Goal: Browse casually: Explore the website without a specific task or goal

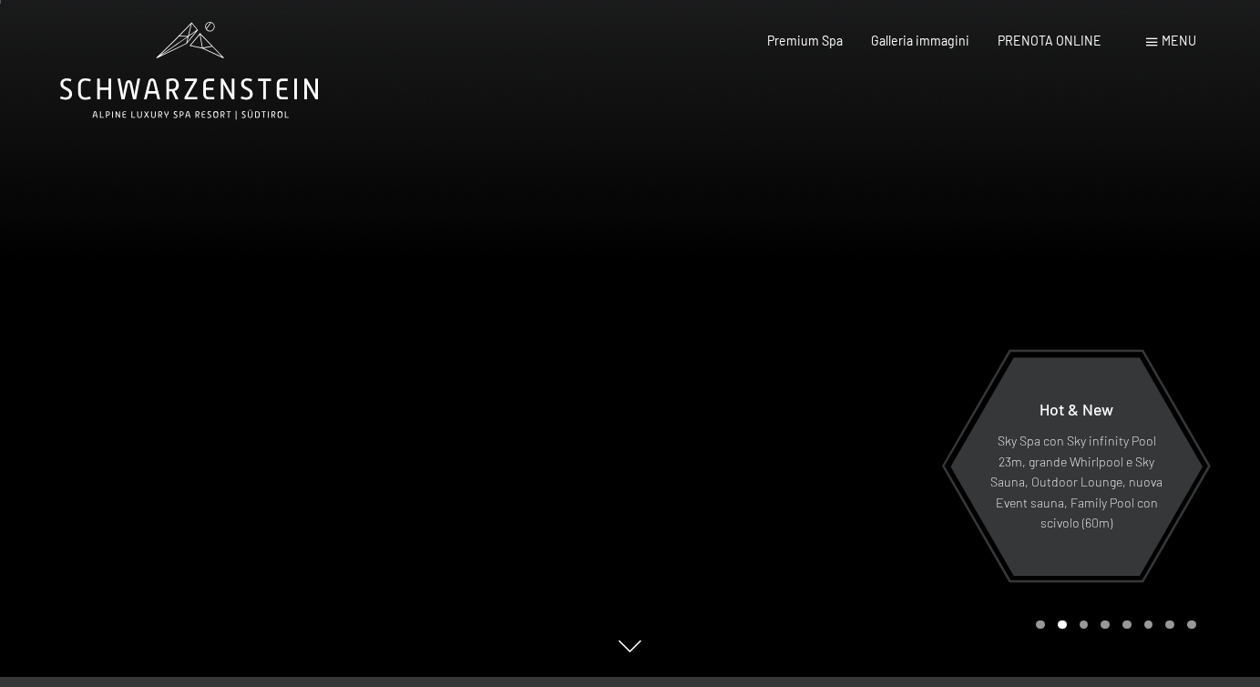
scroll to position [3, 0]
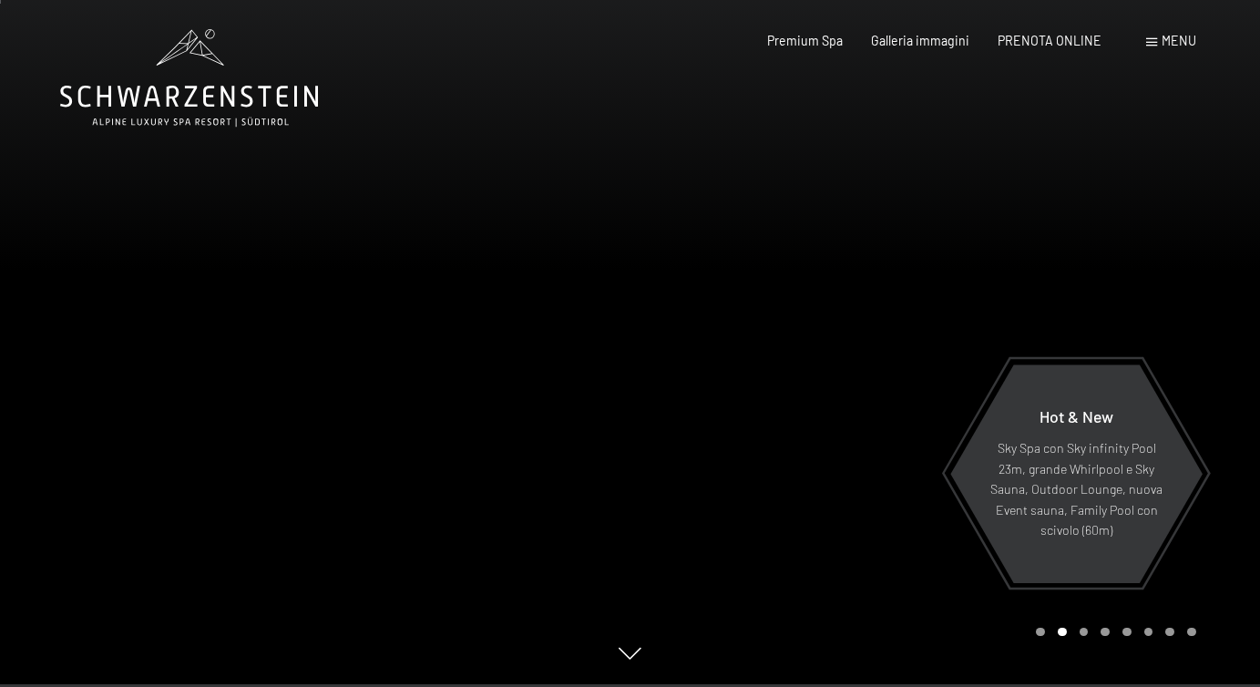
click at [812, 456] on div at bounding box center [946, 340] width 631 height 687
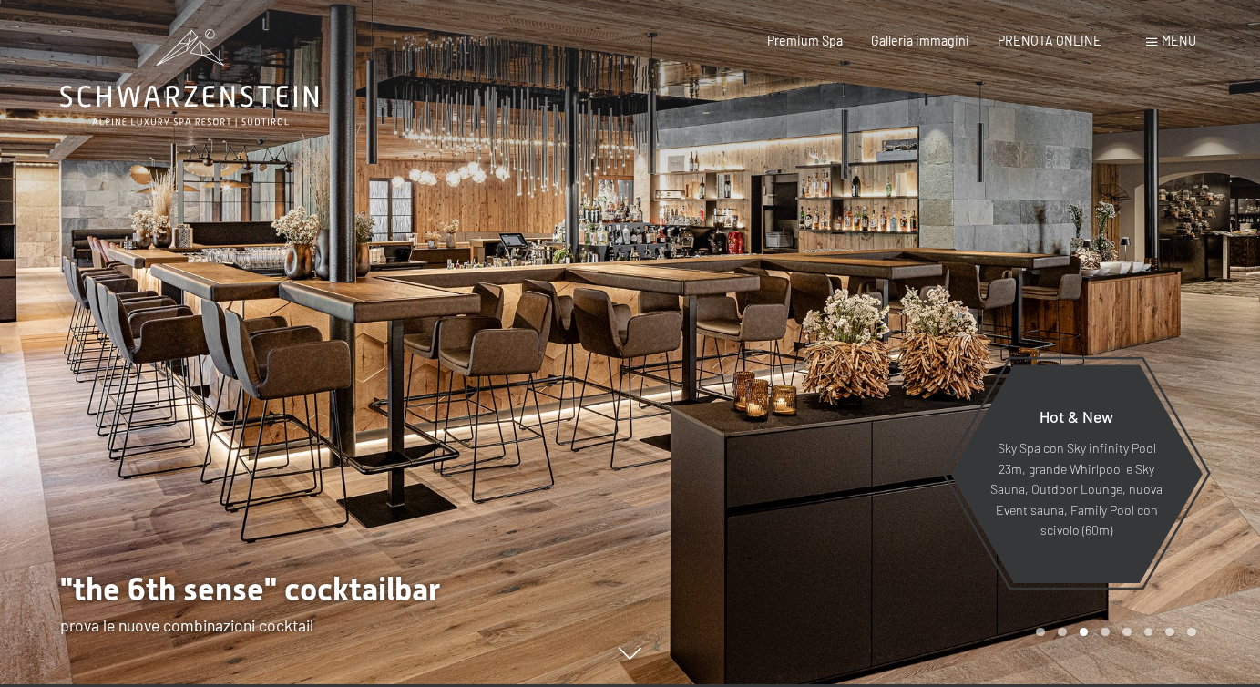
click at [827, 450] on div at bounding box center [946, 340] width 631 height 687
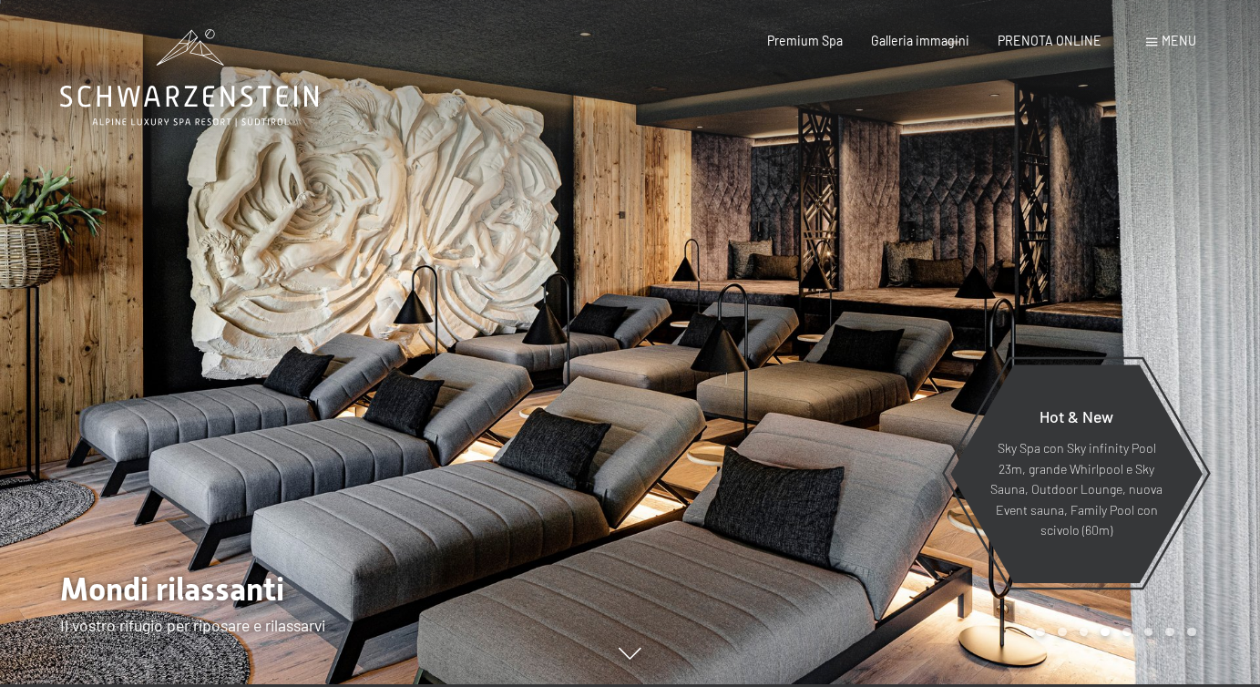
click at [827, 450] on div at bounding box center [946, 340] width 631 height 687
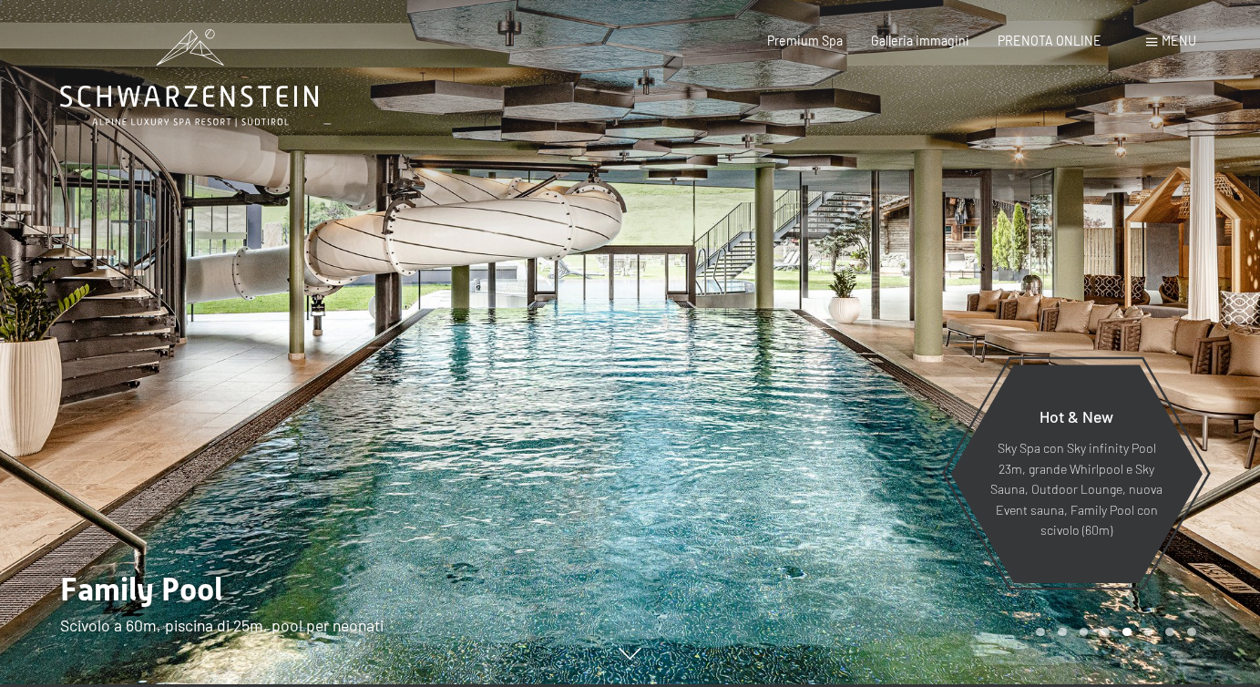
click at [827, 450] on div at bounding box center [946, 340] width 631 height 687
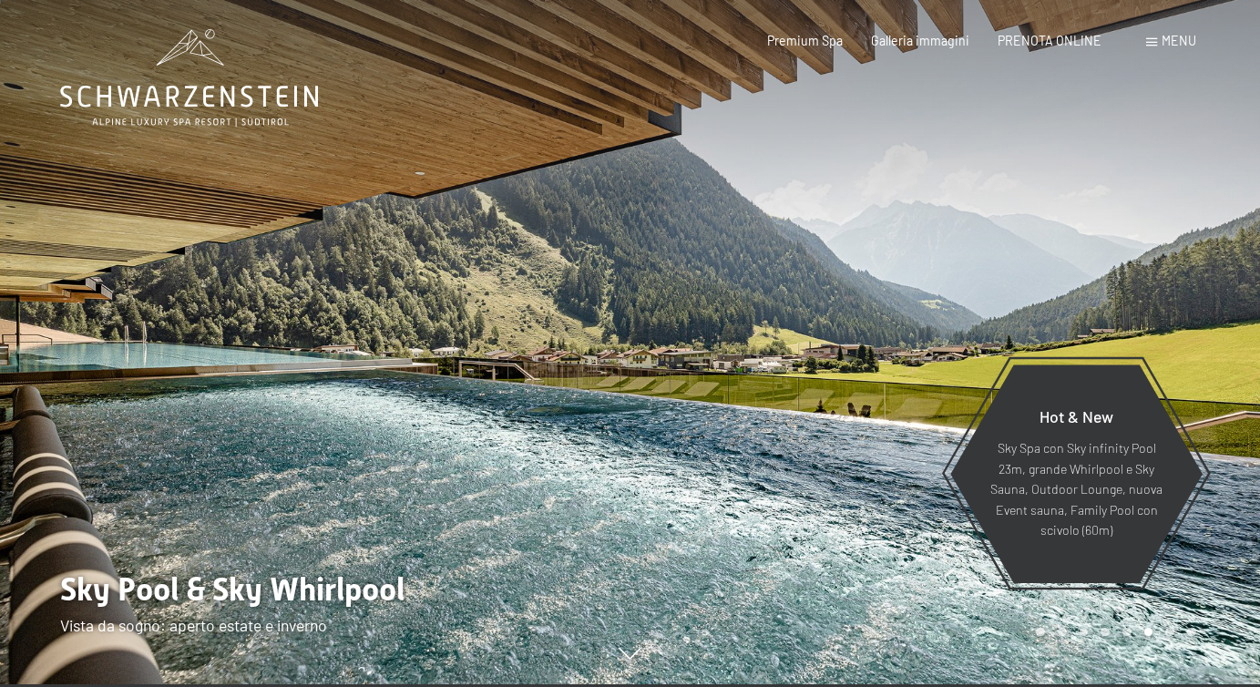
click at [827, 450] on div at bounding box center [946, 340] width 631 height 687
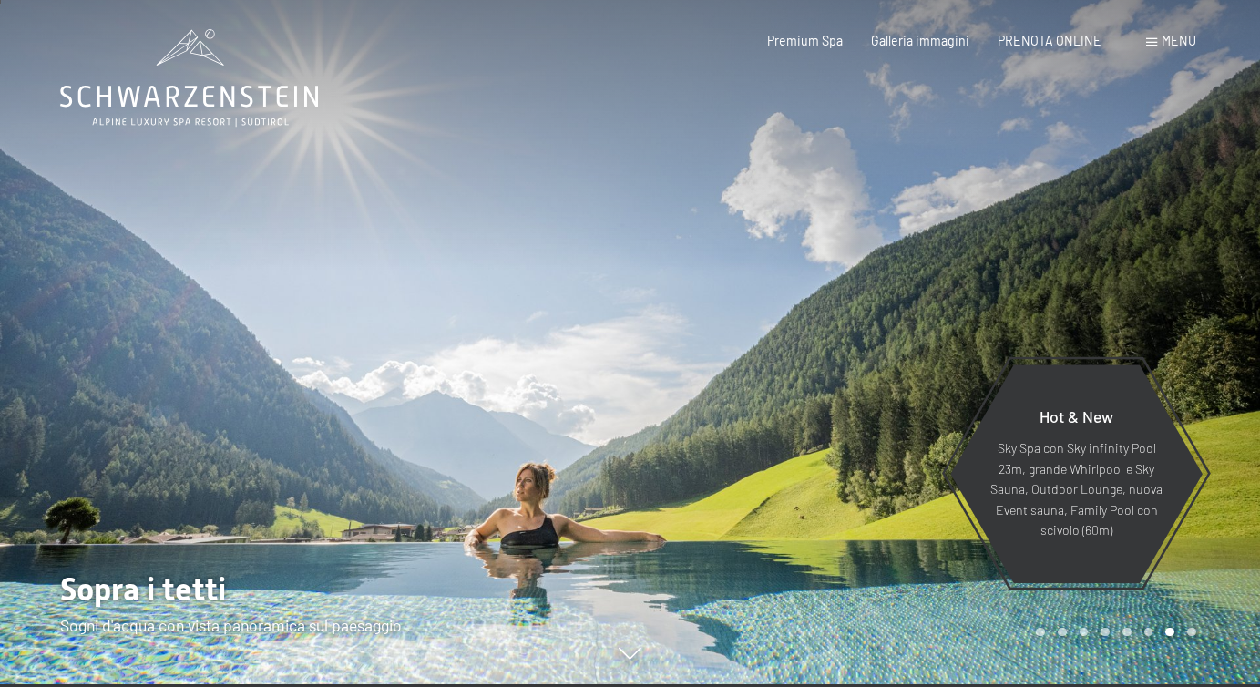
click at [827, 450] on div at bounding box center [946, 340] width 631 height 687
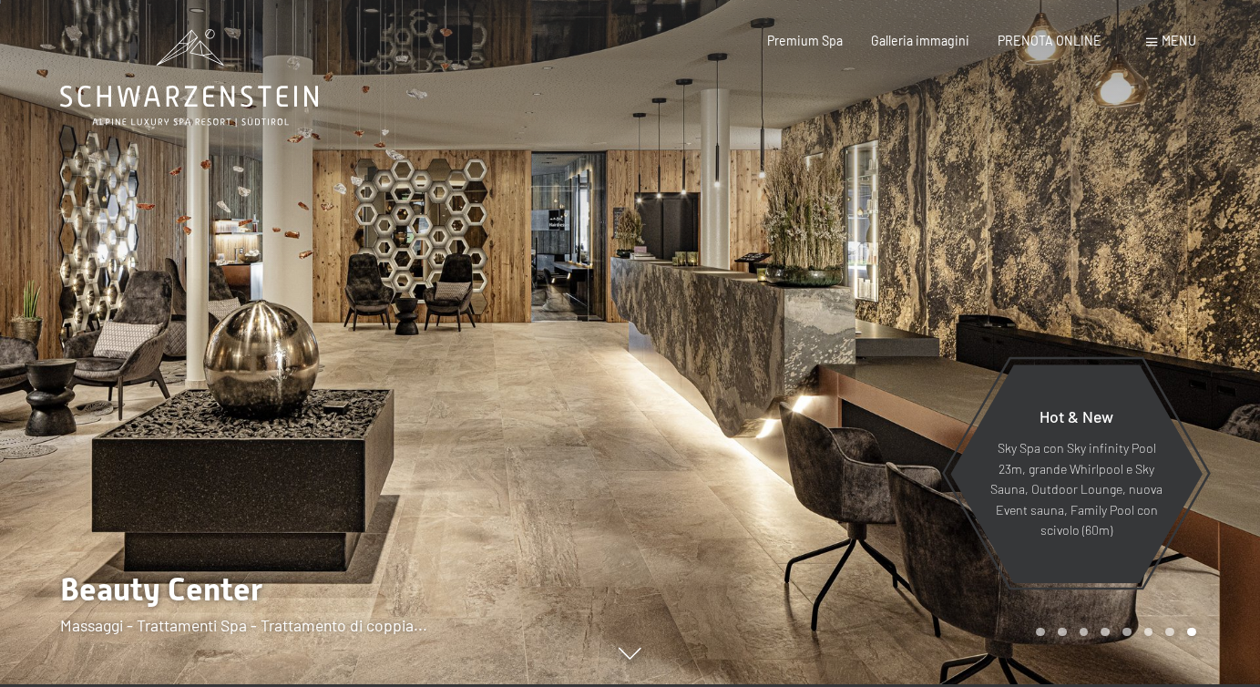
click at [827, 450] on div at bounding box center [946, 340] width 631 height 687
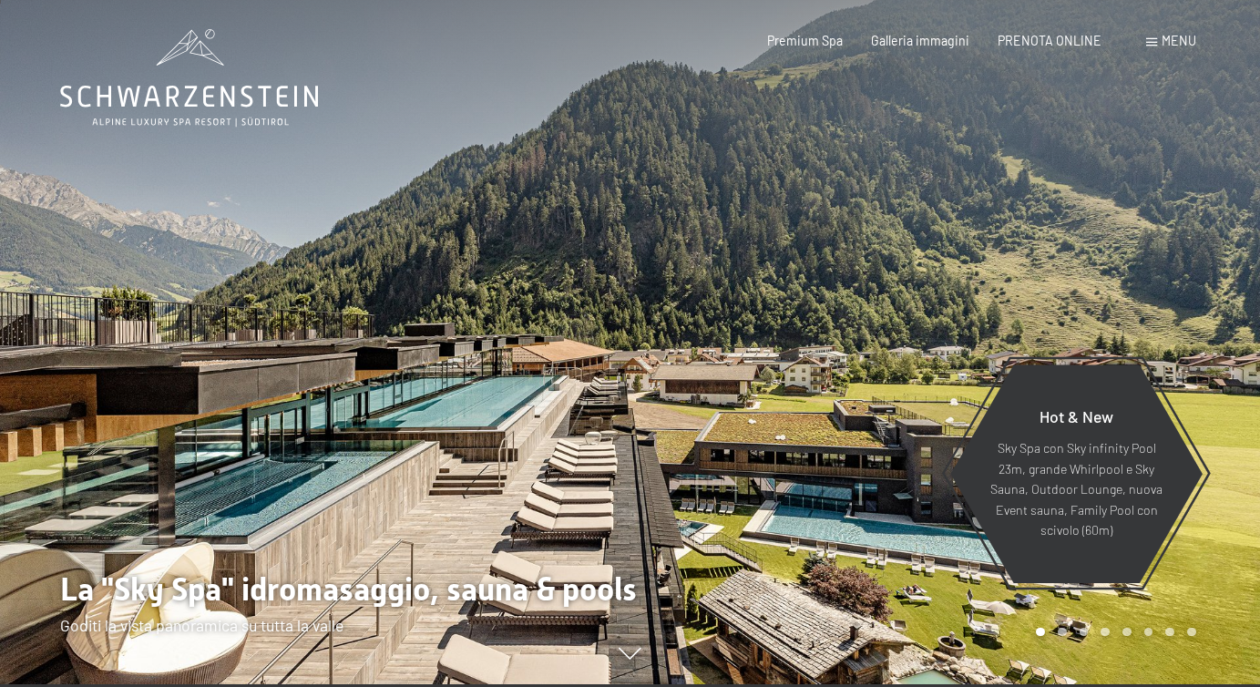
click at [826, 451] on div at bounding box center [946, 340] width 631 height 687
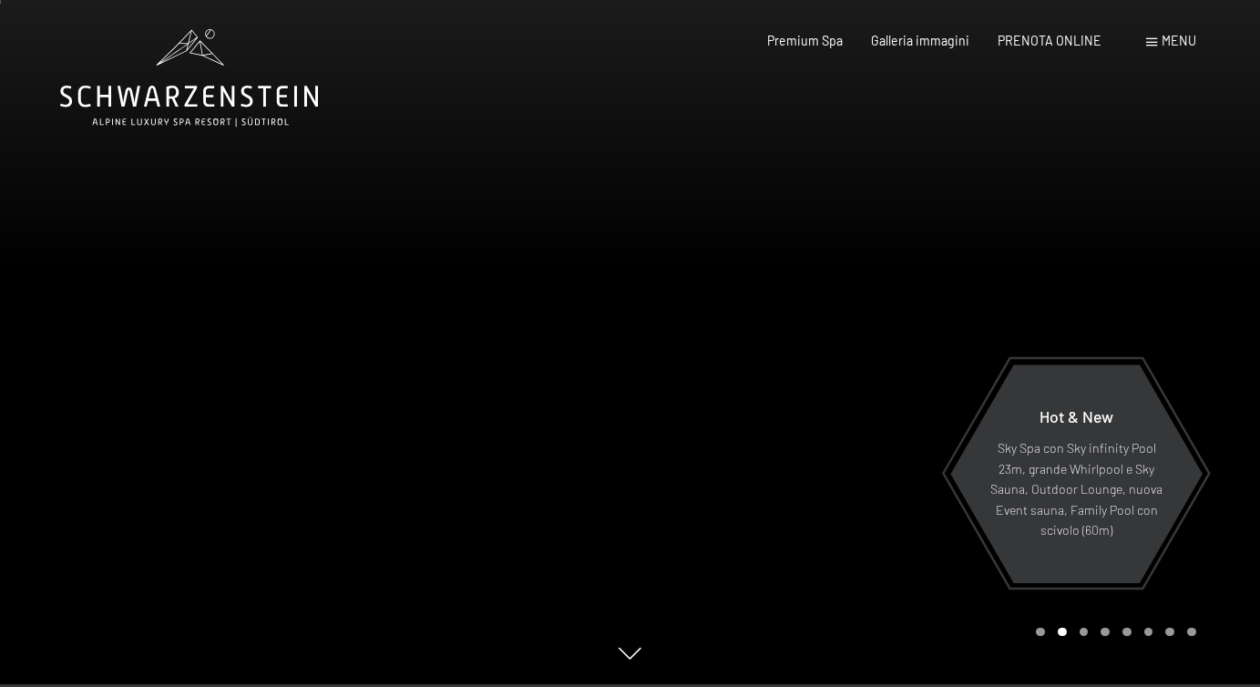
click at [826, 451] on div at bounding box center [946, 340] width 631 height 687
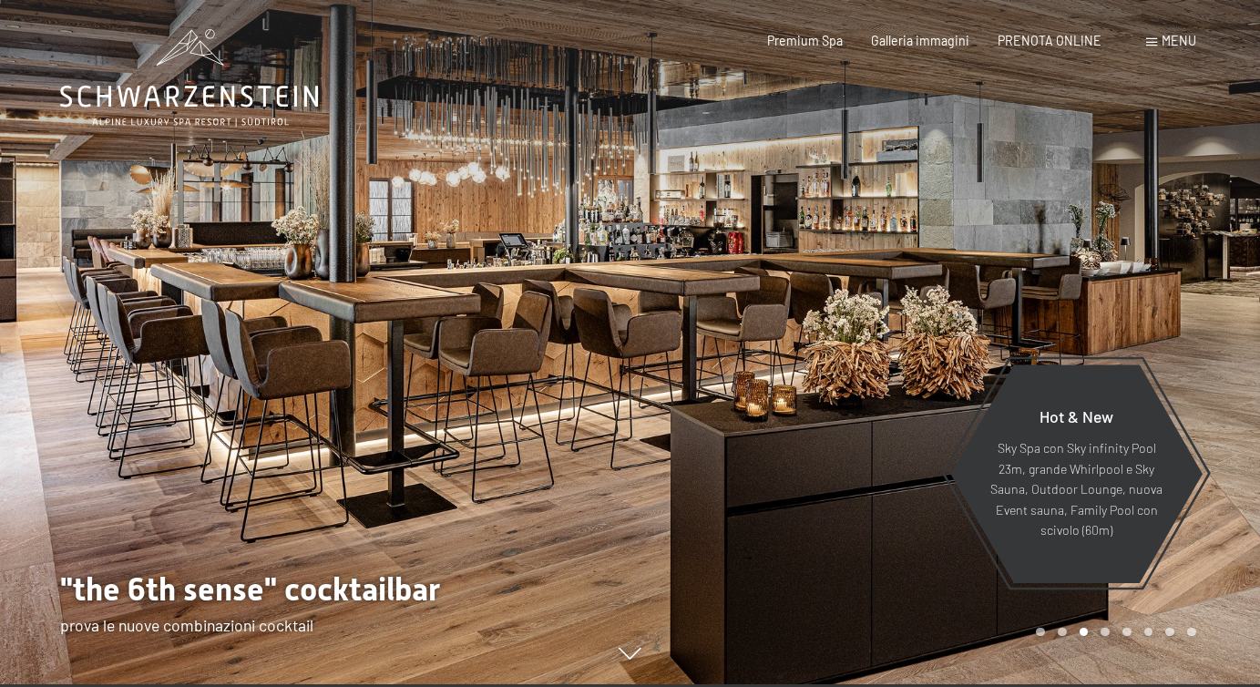
click at [826, 451] on div at bounding box center [946, 340] width 631 height 687
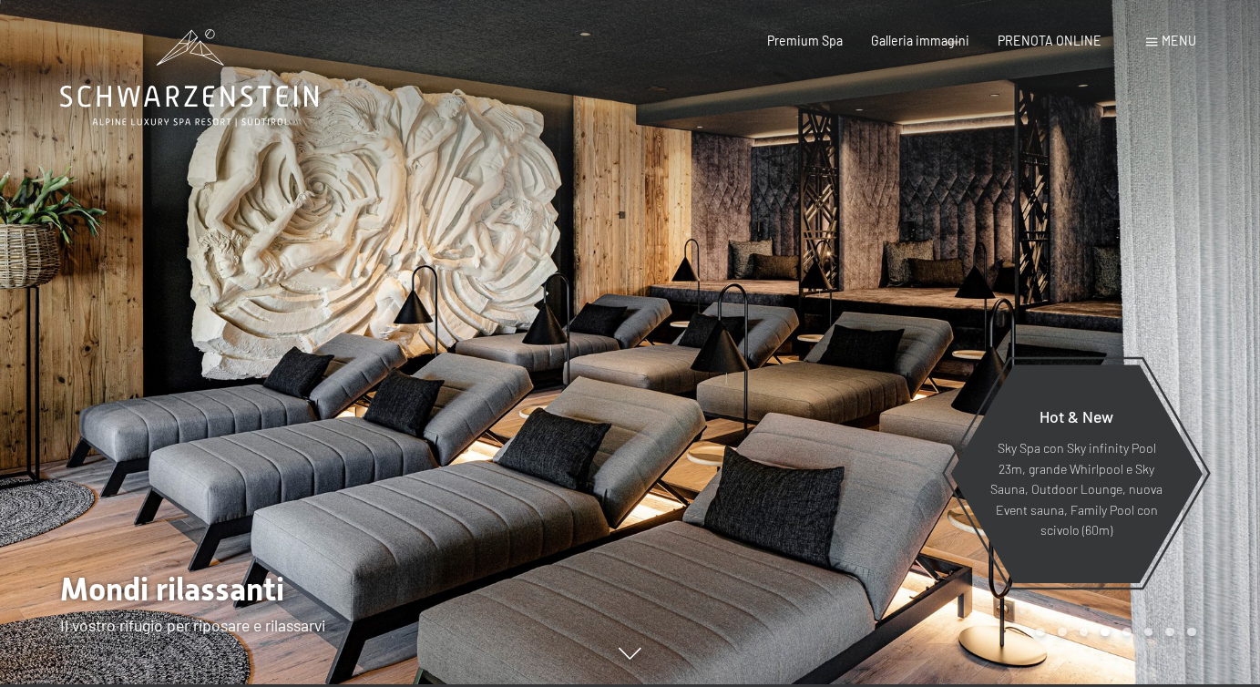
click at [826, 451] on div at bounding box center [946, 340] width 631 height 687
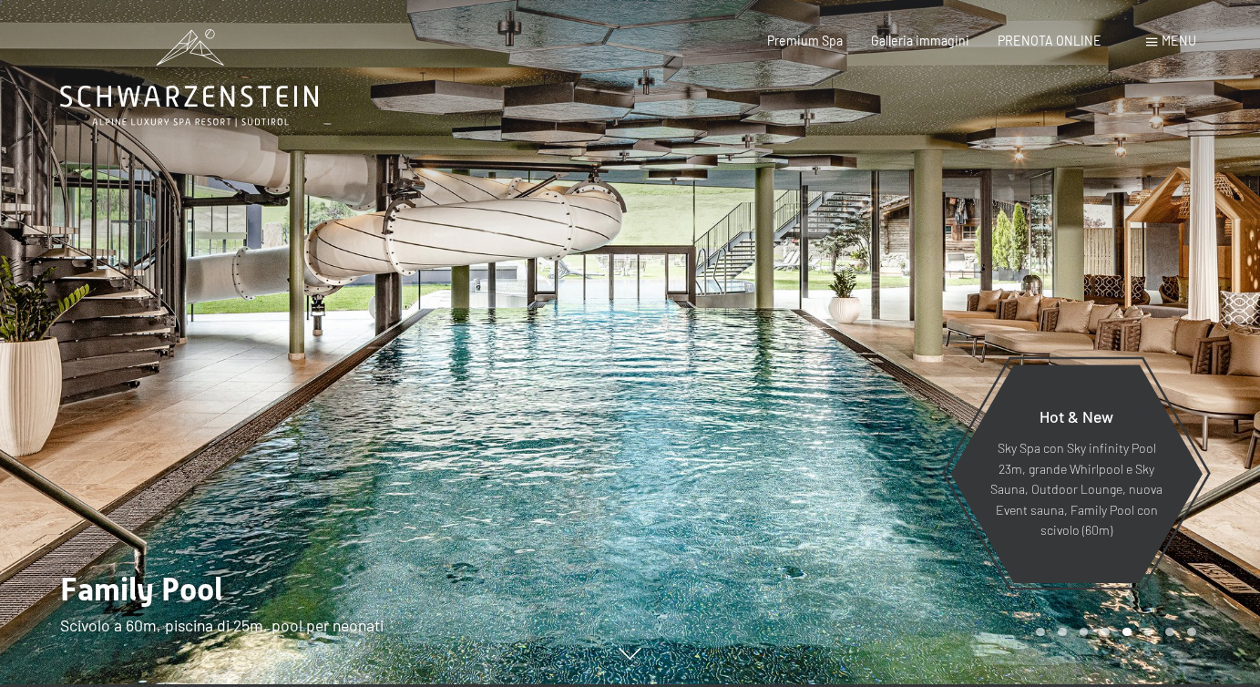
click at [826, 451] on div at bounding box center [946, 340] width 631 height 687
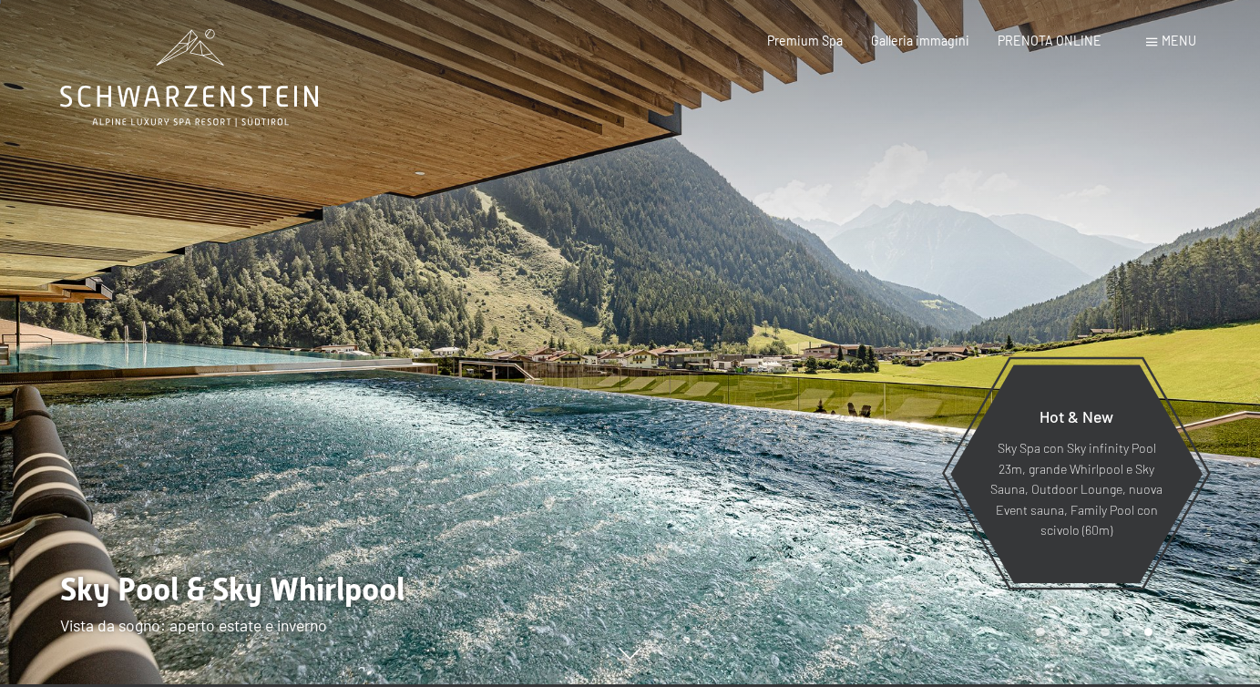
click at [826, 451] on div at bounding box center [946, 340] width 631 height 687
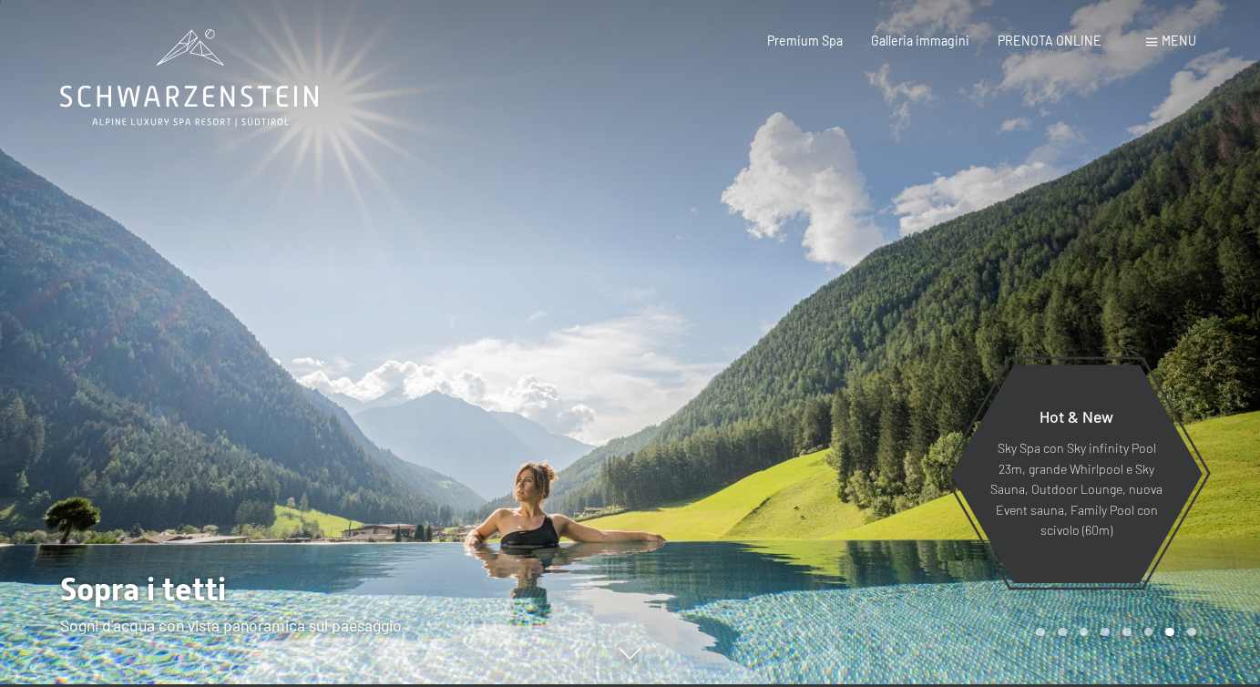
click at [826, 451] on div at bounding box center [946, 340] width 631 height 687
